Goal: Obtain resource: Download file/media

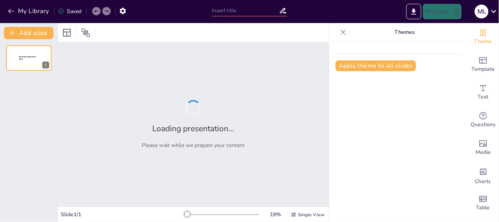
type input "Economía y Sociedad: Conceptos Clave para Comprender la Estructura Socioeconómi…"
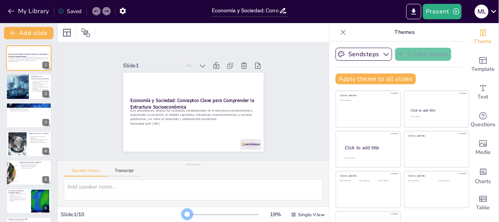
click at [184, 213] on div at bounding box center [187, 214] width 6 height 6
click at [436, 10] on button "Present" at bounding box center [442, 11] width 38 height 15
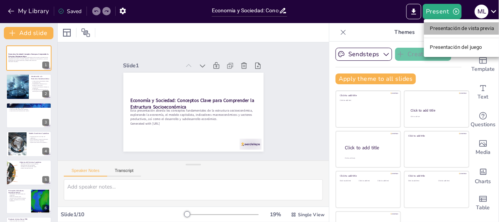
click at [439, 28] on font "Presentación de vista previa" at bounding box center [462, 29] width 64 height 6
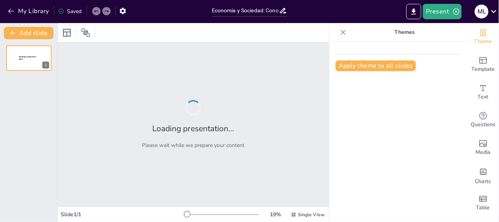
type input "Economía y Sociedad: Conceptos Clave para Comprender la Estructura Socioeconómi…"
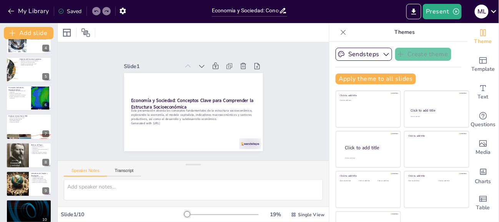
scroll to position [112, 0]
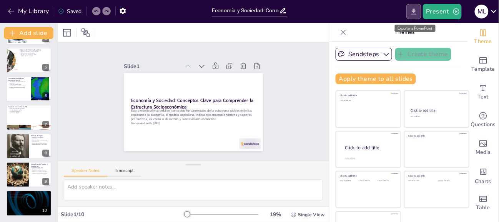
click at [412, 13] on icon "Export to PowerPoint" at bounding box center [414, 12] width 8 height 8
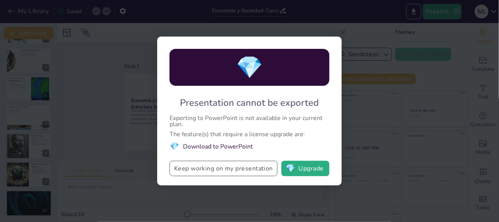
click at [263, 167] on button "Keep working on my presentation" at bounding box center [224, 168] width 108 height 15
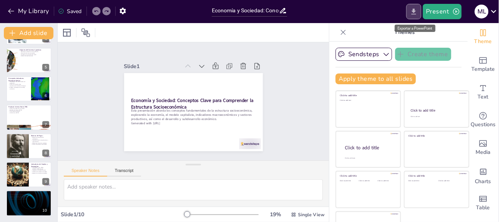
click at [411, 17] on button "Export to PowerPoint" at bounding box center [413, 11] width 15 height 15
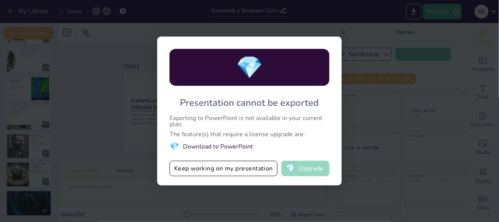
click at [312, 173] on button "💎 Upgrade" at bounding box center [305, 168] width 48 height 15
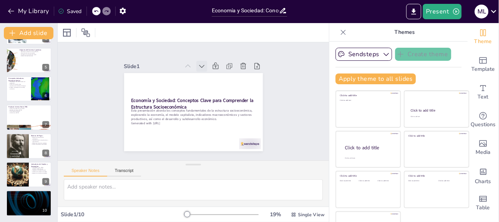
click at [198, 62] on icon at bounding box center [202, 66] width 8 height 8
click at [184, 63] on icon at bounding box center [188, 66] width 8 height 8
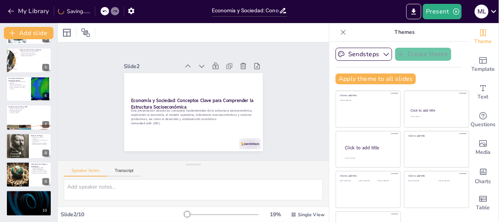
click at [184, 63] on icon at bounding box center [188, 66] width 8 height 8
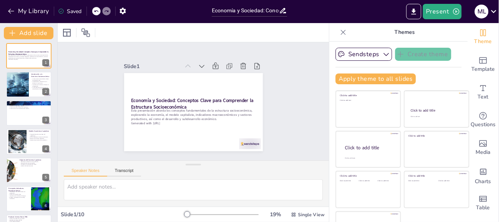
scroll to position [0, 0]
